Goal: Navigation & Orientation: Find specific page/section

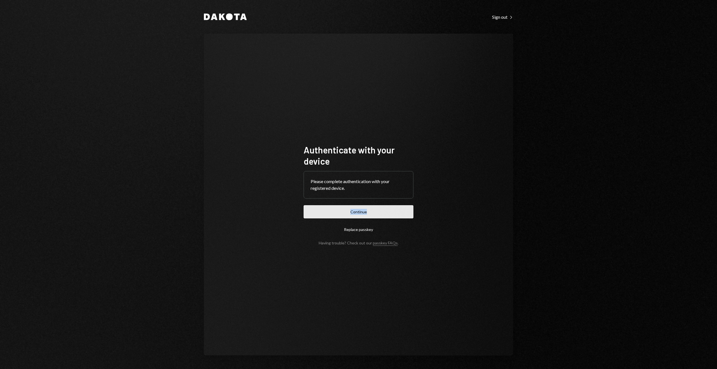
click at [353, 210] on button "Continue" at bounding box center [359, 211] width 110 height 13
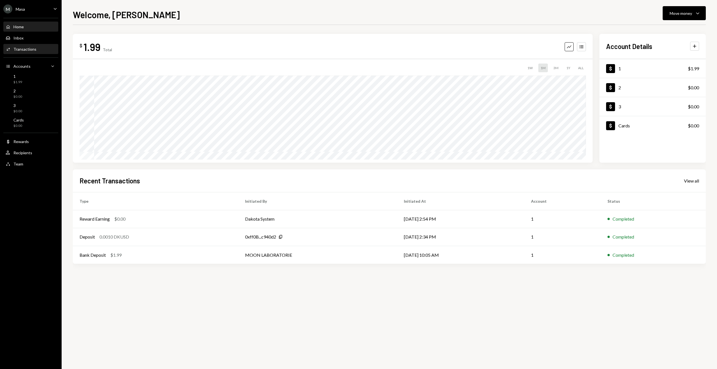
click at [29, 46] on div "Activities Transactions" at bounding box center [31, 50] width 50 height 10
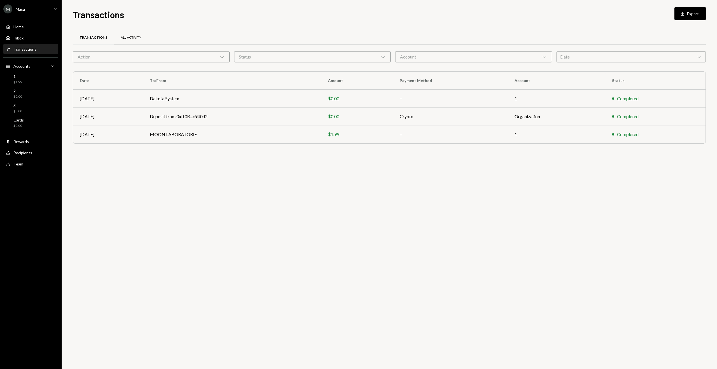
click at [123, 39] on div "All Activity" at bounding box center [131, 37] width 20 height 5
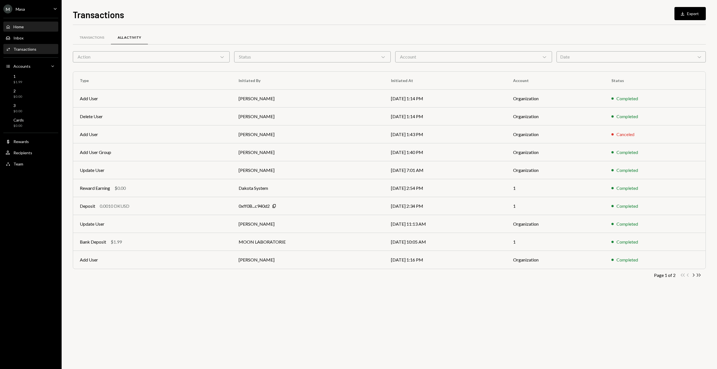
click at [27, 26] on div "Home Home" at bounding box center [31, 26] width 50 height 5
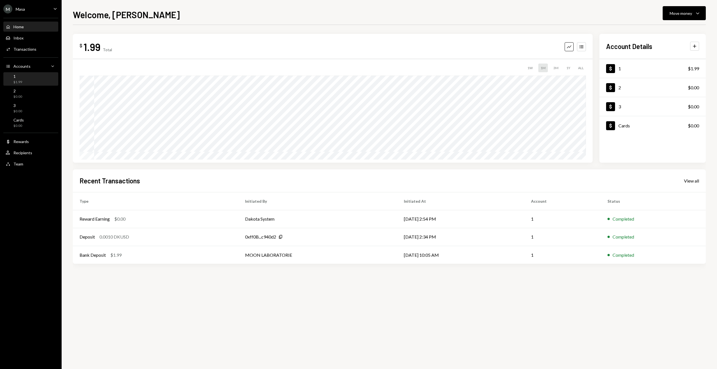
click at [31, 80] on div "1 $1.99" at bounding box center [31, 79] width 50 height 11
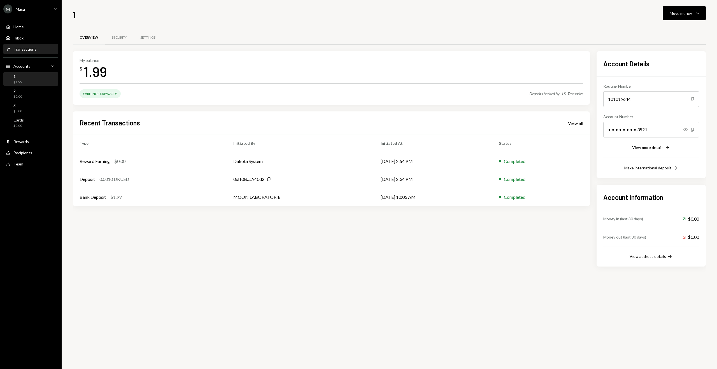
click at [29, 51] on div "Transactions" at bounding box center [24, 49] width 23 height 5
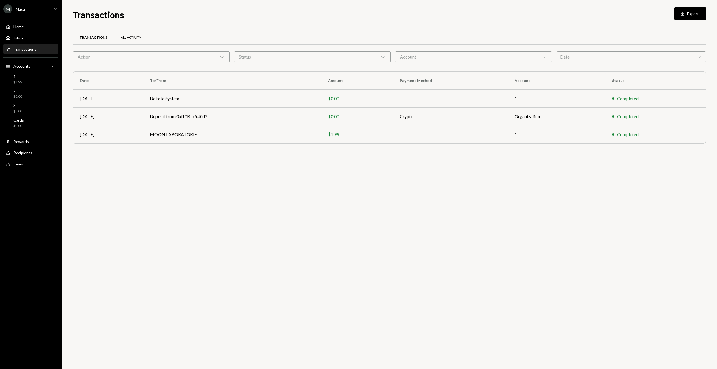
click at [122, 39] on div "All Activity" at bounding box center [131, 37] width 20 height 5
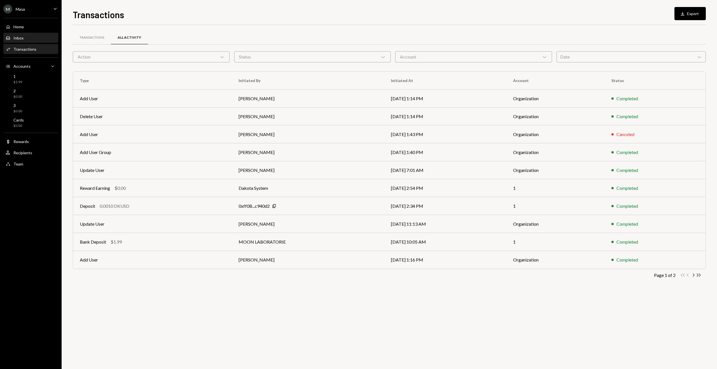
click at [18, 35] on div "Inbox Inbox" at bounding box center [31, 38] width 50 height 10
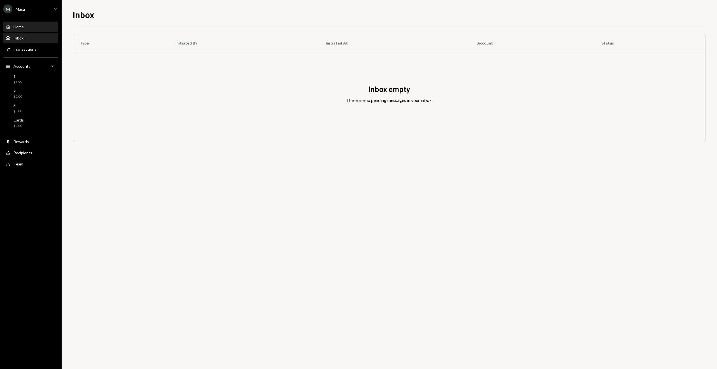
click at [18, 27] on div "Home" at bounding box center [18, 26] width 10 height 5
